Goal: Task Accomplishment & Management: Use online tool/utility

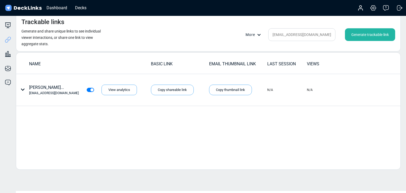
click at [291, 41] on div "Trackable links Generate and share unique links to see individual viewer intera…" at bounding box center [208, 32] width 385 height 39
click at [292, 38] on input "[EMAIL_ADDRESS][DOMAIN_NAME]" at bounding box center [301, 34] width 67 height 13
paste input "[EMAIL_ADDRESS][DOMAIN_NAME]"
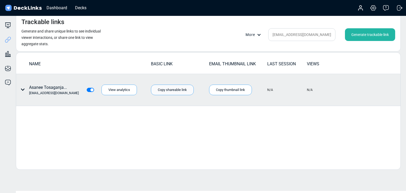
click at [171, 90] on div "Copy shareable link" at bounding box center [172, 90] width 43 height 11
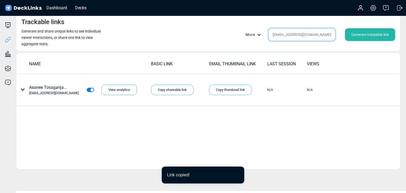
click at [304, 39] on input "[EMAIL_ADDRESS][DOMAIN_NAME]" at bounding box center [301, 34] width 67 height 13
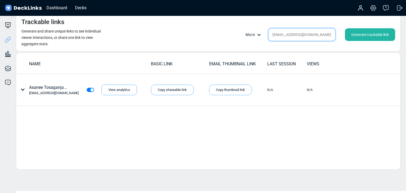
paste input "thomas.roedding@narravero.com"
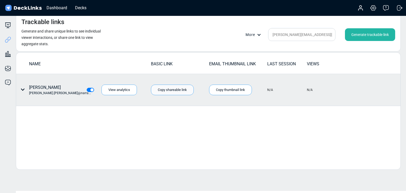
click at [179, 89] on div "Copy shareable link" at bounding box center [172, 90] width 43 height 11
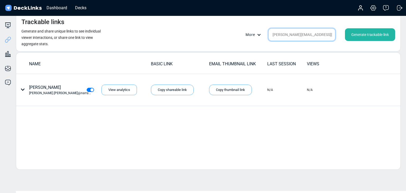
click at [298, 36] on input "thomas.roedding@narravero.com" at bounding box center [301, 34] width 67 height 13
paste input "anchanok@magicboxsolution"
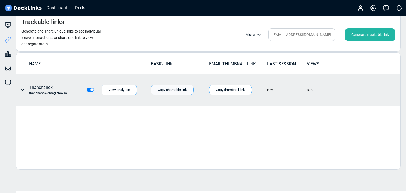
click at [183, 91] on div "Copy shareable link" at bounding box center [172, 90] width 43 height 11
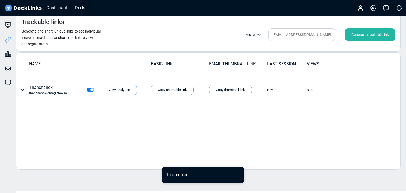
click at [131, 126] on div "NAME BASIC LINK EMAIL THUMBNAIL LINK LAST SESSION VIEWS Thanchanok thanchanok@m…" at bounding box center [208, 110] width 385 height 117
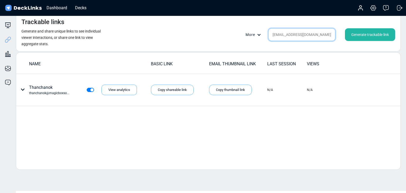
click at [303, 35] on input "thanchanok@magicboxsolution.com" at bounding box center [301, 34] width 67 height 13
paste input "eerasak@boldgroup.co.th"
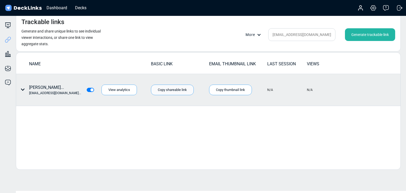
drag, startPoint x: 173, startPoint y: 89, endPoint x: 163, endPoint y: 89, distance: 10.3
click at [173, 89] on div "Copy shareable link" at bounding box center [172, 90] width 43 height 11
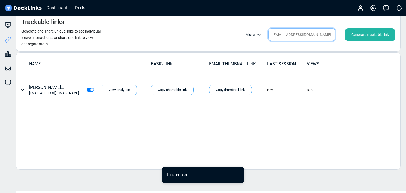
click at [294, 34] on input "teerasak@boldgroup.co.th" at bounding box center [301, 34] width 67 height 13
paste input "jariya.ri@yipintsoi.com"
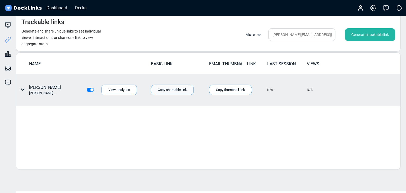
click at [181, 87] on div "Copy shareable link" at bounding box center [172, 90] width 43 height 11
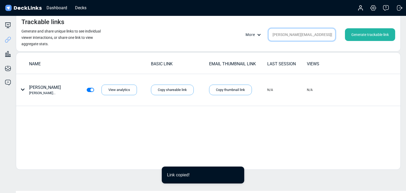
click at [286, 35] on input "jariya.ri@yipintsoi.com" at bounding box center [301, 34] width 67 height 13
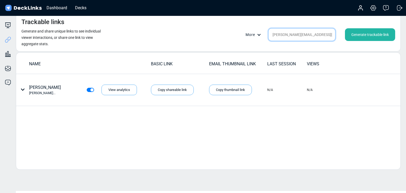
paste input "[EMAIL_ADDRESS]"
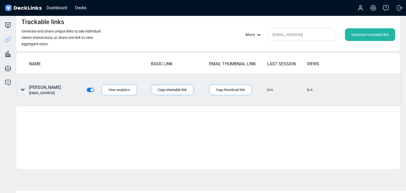
click at [184, 91] on div "Copy shareable link" at bounding box center [172, 90] width 43 height 11
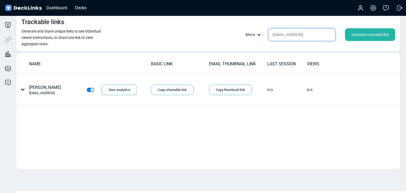
click at [308, 36] on input "[EMAIL_ADDRESS]" at bounding box center [301, 34] width 67 height 13
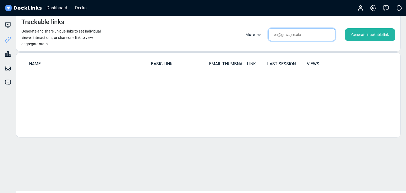
paste input "ploynapat@sirisoft.co.th"
paste input "text"
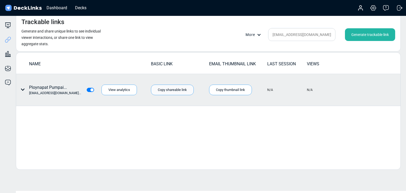
click at [185, 88] on div "Copy shareable link" at bounding box center [172, 90] width 43 height 11
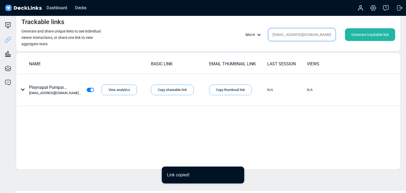
click at [310, 33] on input "ploynapat@sirisoft.co.th" at bounding box center [301, 34] width 67 height 13
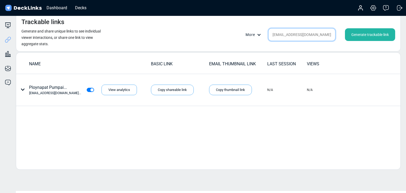
paste input "info@cyn"
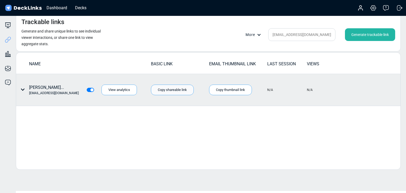
click at [179, 94] on div "Copy shareable link" at bounding box center [172, 90] width 43 height 11
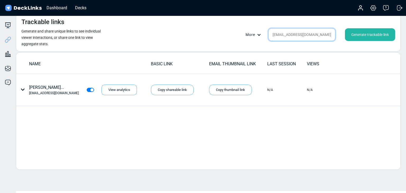
click at [286, 32] on input "[EMAIL_ADDRESS][DOMAIN_NAME]" at bounding box center [301, 34] width 67 height 13
paste input "[EMAIL_ADDRESS][PERSON_NAME][DOMAIN_NAME]"
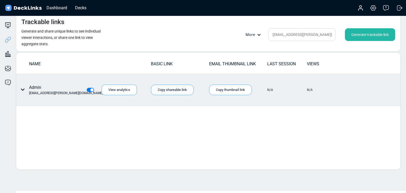
click at [176, 94] on div "Copy shareable link" at bounding box center [172, 90] width 43 height 11
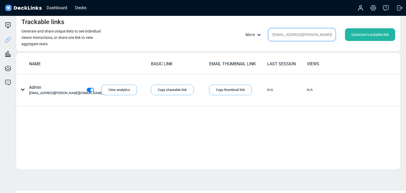
drag, startPoint x: 331, startPoint y: 36, endPoint x: 318, endPoint y: 36, distance: 12.7
click at [330, 37] on input "[EMAIL_ADDRESS][PERSON_NAME][DOMAIN_NAME]" at bounding box center [301, 34] width 67 height 13
click at [318, 36] on input "[EMAIL_ADDRESS][PERSON_NAME][DOMAIN_NAME]" at bounding box center [301, 34] width 67 height 13
paste input "rawee.b@thelivingos.com"
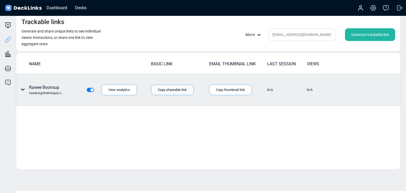
click at [184, 91] on div "Copy shareable link" at bounding box center [172, 90] width 43 height 11
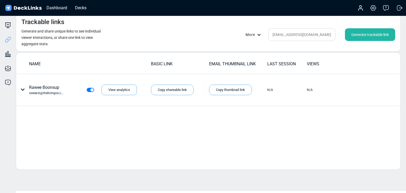
drag, startPoint x: 151, startPoint y: 38, endPoint x: 232, endPoint y: 38, distance: 81.1
click at [151, 38] on div "Trackable links Generate and share unique links to see individual viewer intera…" at bounding box center [208, 32] width 385 height 39
click at [317, 32] on input "rawee.b@thelivingos.com" at bounding box center [301, 34] width 67 height 13
paste input "cindy.huang@aira.com.tw"
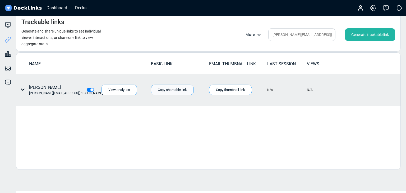
click at [162, 88] on div "Copy shareable link" at bounding box center [172, 90] width 43 height 11
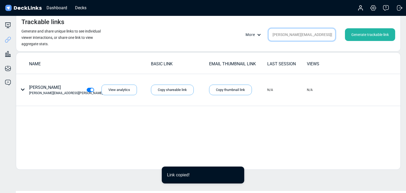
click at [296, 33] on input "cindy.huang@aira.com.tw" at bounding box center [301, 34] width 67 height 13
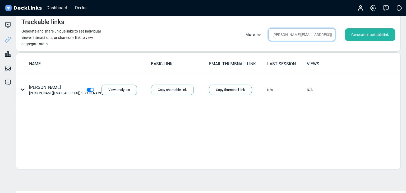
paste input "theeraphat.m@gpscgroup.com"
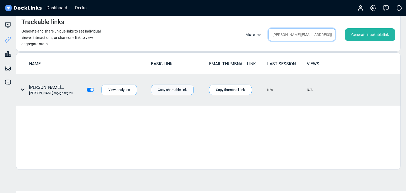
type input "theeraphat.m@gpscgroup.com"
click at [173, 92] on div "Copy shareable link" at bounding box center [172, 90] width 43 height 11
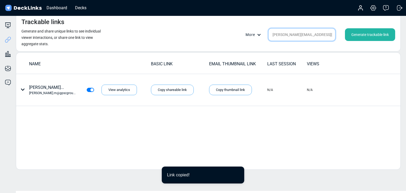
click at [303, 37] on input "theeraphat.m@gpscgroup.com" at bounding box center [301, 34] width 67 height 13
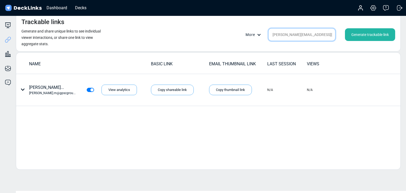
click at [303, 37] on input "theeraphat.m@gpscgroup.com" at bounding box center [301, 34] width 67 height 13
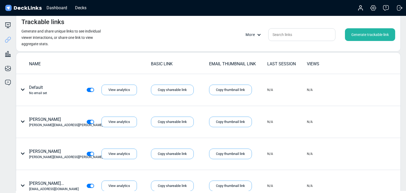
click at [362, 34] on div "Generate trackable link" at bounding box center [370, 34] width 50 height 13
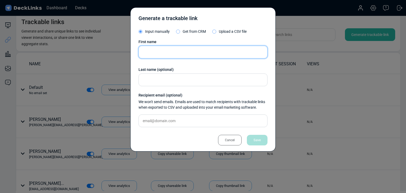
click at [167, 49] on input "text" at bounding box center [202, 52] width 129 height 13
type input "Easyrice"
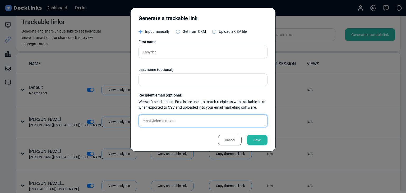
click at [185, 120] on input "text" at bounding box center [202, 120] width 129 height 13
paste input "[EMAIL_ADDRESS]"
type input "[EMAIL_ADDRESS]"
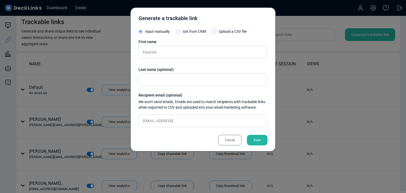
click at [257, 139] on div "Save" at bounding box center [257, 140] width 21 height 11
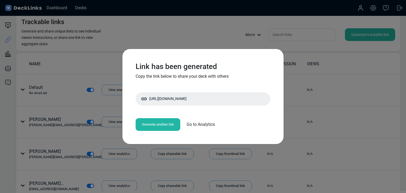
click at [166, 125] on div "Generate another link" at bounding box center [158, 124] width 45 height 13
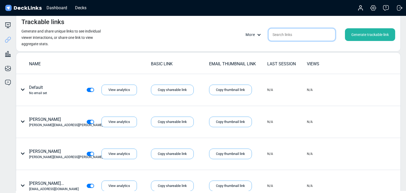
click at [286, 40] on input "text" at bounding box center [301, 34] width 67 height 13
paste input "[EMAIL_ADDRESS]"
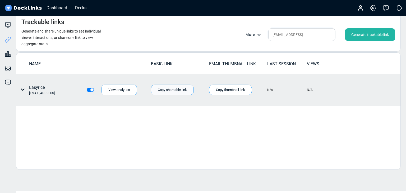
click at [175, 90] on div "Copy shareable link" at bounding box center [172, 90] width 43 height 11
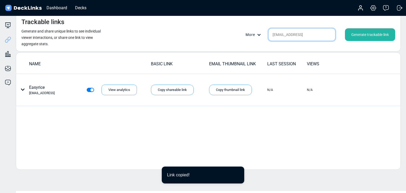
click at [303, 34] on input "[EMAIL_ADDRESS]" at bounding box center [301, 34] width 67 height 13
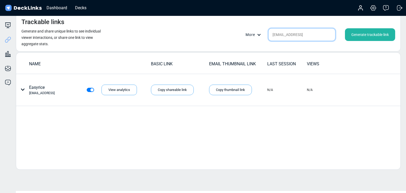
paste input "wittree.c@baksters.com"
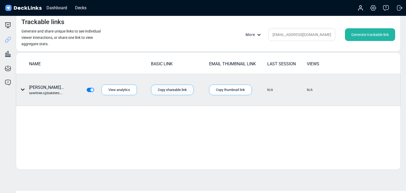
click at [176, 90] on div "Copy shareable link" at bounding box center [172, 90] width 43 height 11
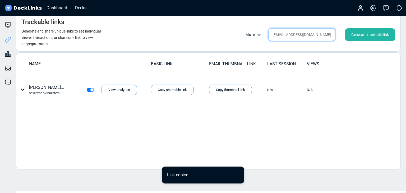
click at [312, 36] on input "sawittree.c@baksters.com" at bounding box center [301, 34] width 67 height 13
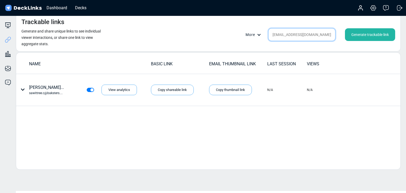
paste input "juk.d"
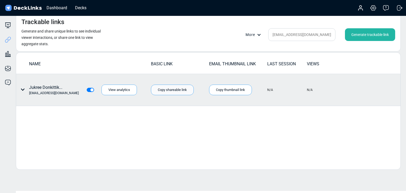
click at [174, 88] on div "Copy shareable link" at bounding box center [172, 90] width 43 height 11
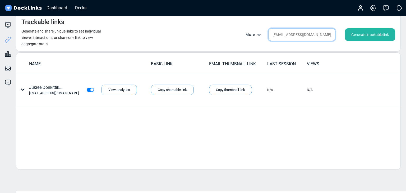
click at [289, 36] on input "[EMAIL_ADDRESS][DOMAIN_NAME]" at bounding box center [301, 34] width 67 height 13
paste input "[EMAIL_ADDRESS][DOMAIN_NAME]"
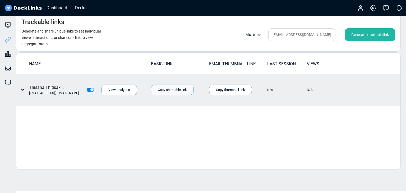
click at [182, 91] on div "Copy shareable link" at bounding box center [172, 90] width 43 height 11
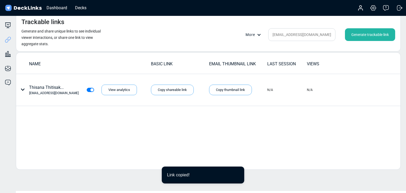
click at [166, 39] on div "Trackable links Generate and share unique links to see individual viewer intera…" at bounding box center [208, 32] width 385 height 39
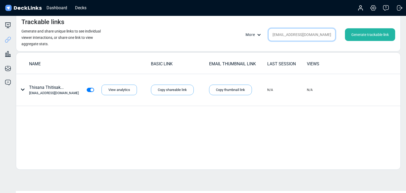
click at [297, 33] on input "[EMAIL_ADDRESS][DOMAIN_NAME]" at bounding box center [301, 34] width 67 height 13
paste input "unyamt@zupports"
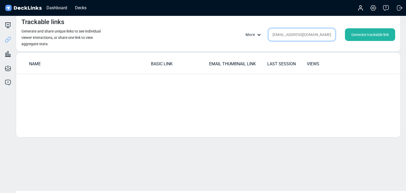
type input "[EMAIL_ADDRESS][DOMAIN_NAME]"
click at [357, 36] on div "Generate trackable link" at bounding box center [370, 34] width 50 height 13
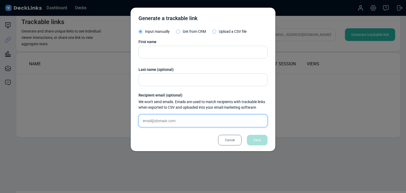
click at [177, 121] on input "text" at bounding box center [202, 120] width 129 height 13
paste input "[EMAIL_ADDRESS][DOMAIN_NAME]"
type input "[EMAIL_ADDRESS][DOMAIN_NAME]"
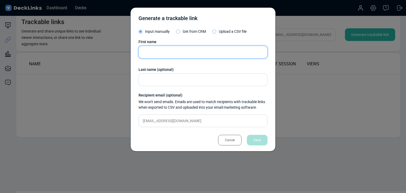
click at [205, 51] on input "text" at bounding box center [202, 52] width 129 height 13
paste input "Thunyamon Thanapermpool"
type input "Thunyamon Thanapermpool"
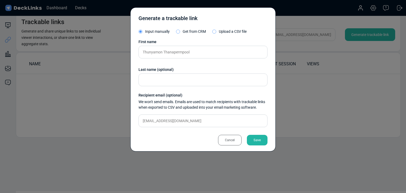
click at [260, 146] on div "Generate a trackable link Input manually Get from CRM Upload a CSV file First n…" at bounding box center [202, 79] width 145 height 144
click at [260, 142] on div "Save" at bounding box center [257, 140] width 21 height 11
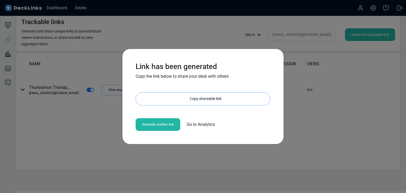
click at [189, 99] on div "Copy shareable link" at bounding box center [205, 98] width 129 height 13
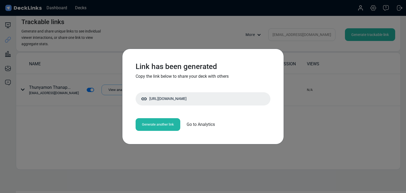
click at [36, 106] on div "Link has been generated Copy the link below to share your deck with others http…" at bounding box center [203, 96] width 406 height 193
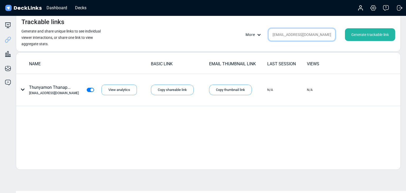
click at [314, 38] on input "[EMAIL_ADDRESS][DOMAIN_NAME]" at bounding box center [301, 34] width 67 height 13
paste input "[EMAIL_ADDRESS][DOMAIN_NAME]"
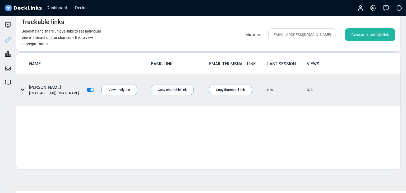
click at [177, 90] on div "Copy shareable link" at bounding box center [172, 90] width 43 height 11
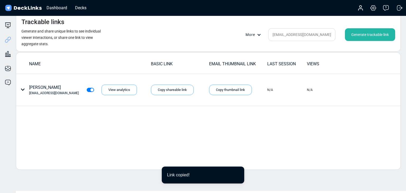
drag, startPoint x: 299, startPoint y: 41, endPoint x: 301, endPoint y: 36, distance: 5.8
click at [299, 41] on div "Trackable links Generate and share unique links to see individual viewer intera…" at bounding box center [208, 32] width 385 height 39
click at [301, 36] on input "[EMAIL_ADDRESS][DOMAIN_NAME]" at bounding box center [301, 34] width 67 height 13
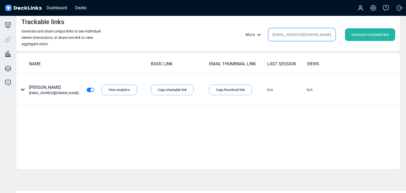
paste input "naphat.ver@truedigital"
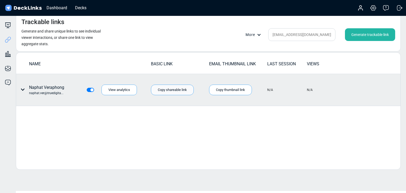
click at [180, 87] on div "Copy shareable link" at bounding box center [172, 90] width 43 height 11
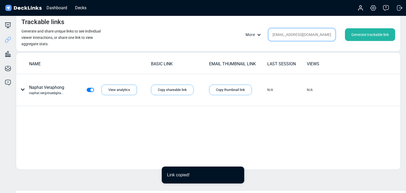
click at [300, 33] on input "naphat.ver@truedigital.com" at bounding box center [301, 34] width 67 height 13
paste input "parid@activemedia.co.th"
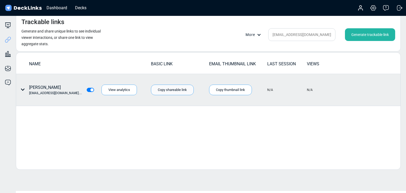
click at [177, 87] on div "Copy shareable link" at bounding box center [172, 90] width 43 height 11
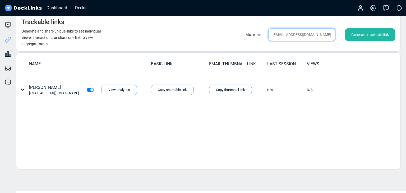
click at [301, 32] on input "parid@activemedia.co.th" at bounding box center [301, 34] width 67 height 13
paste input "[EMAIL_ADDRESS][DOMAIN_NAME]"
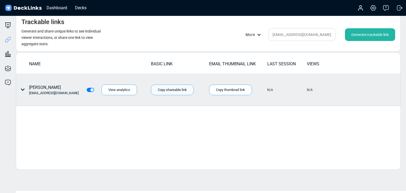
click at [178, 90] on div "Copy shareable link" at bounding box center [172, 90] width 43 height 11
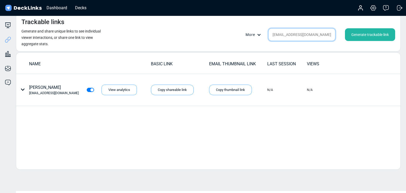
click at [295, 37] on input "[EMAIL_ADDRESS][DOMAIN_NAME]" at bounding box center [301, 34] width 67 height 13
paste input "shlykov.sergey@gmail"
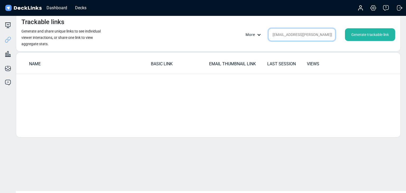
type input "shlykov.sergey@gmail.com"
click at [185, 40] on div "Trackable links Generate and share unique links to see individual viewer intera…" at bounding box center [208, 32] width 385 height 39
click at [176, 38] on div "Trackable links Generate and share unique links to see individual viewer intera…" at bounding box center [208, 32] width 385 height 39
click at [374, 33] on div "Generate trackable link" at bounding box center [370, 34] width 50 height 13
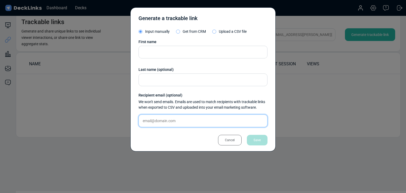
click at [173, 121] on input "text" at bounding box center [202, 120] width 129 height 13
paste input "shlykov.sergey@gmail.com"
type input "shlykov.sergey@gmail.com"
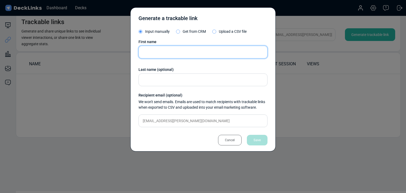
click at [193, 52] on input "text" at bounding box center [202, 52] width 129 height 13
paste input "[PERSON_NAME]"
type input "[PERSON_NAME]"
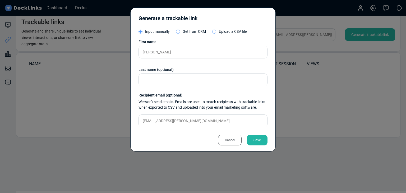
click at [255, 138] on div "Save" at bounding box center [257, 140] width 21 height 11
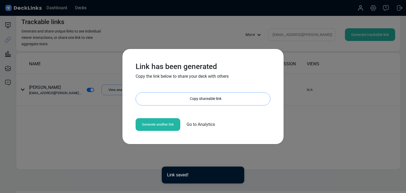
click at [198, 100] on div "Copy shareable link" at bounding box center [205, 98] width 129 height 13
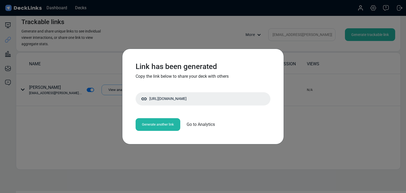
click at [48, 41] on div "Link has been generated Copy the link below to share your deck with others http…" at bounding box center [203, 96] width 406 height 193
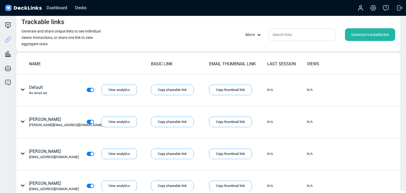
click at [315, 36] on input "text" at bounding box center [301, 34] width 67 height 13
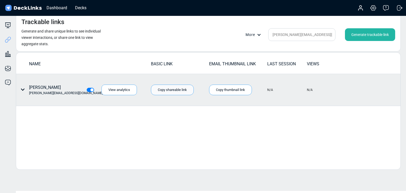
drag, startPoint x: 168, startPoint y: 87, endPoint x: 163, endPoint y: 87, distance: 4.8
click at [168, 88] on div "Copy shareable link" at bounding box center [172, 90] width 43 height 11
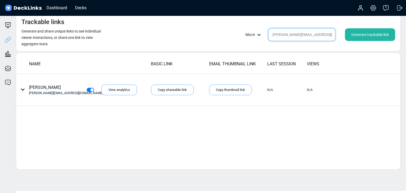
click at [296, 37] on input "matteo@usimsa.com" at bounding box center [301, 34] width 67 height 13
paste input "kuyeom@wizfarm.io"
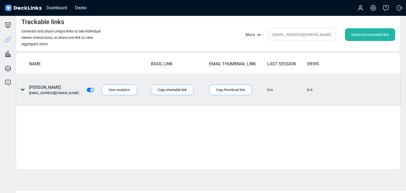
click at [178, 88] on div "Copy shareable link" at bounding box center [172, 90] width 43 height 11
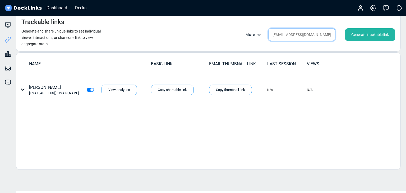
click at [294, 37] on input "kuyeom@wizfarm.io" at bounding box center [301, 34] width 67 height 13
paste input "rnd@aimbelab.com"
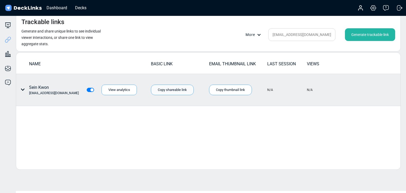
click at [164, 89] on div "Copy shareable link" at bounding box center [172, 90] width 43 height 11
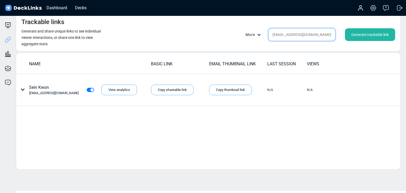
click at [302, 39] on input "rnd@aimbelab.com" at bounding box center [301, 34] width 67 height 13
paste input "donghui001@e.ntu.edu.sg"
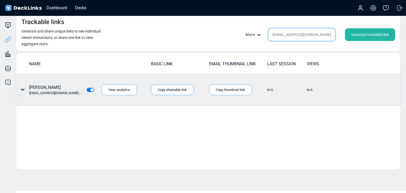
type input "donghui001@e.ntu.edu.sg"
click at [178, 89] on div "Copy shareable link" at bounding box center [172, 90] width 43 height 11
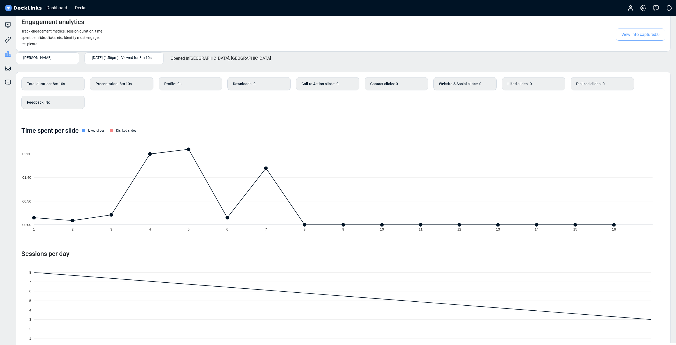
click at [182, 118] on div "Total duration : 8m 10s Presentation : 8m 10s Profile : 0s Downloads : 0 Call t…" at bounding box center [343, 222] width 655 height 300
